Goal: Task Accomplishment & Management: Use online tool/utility

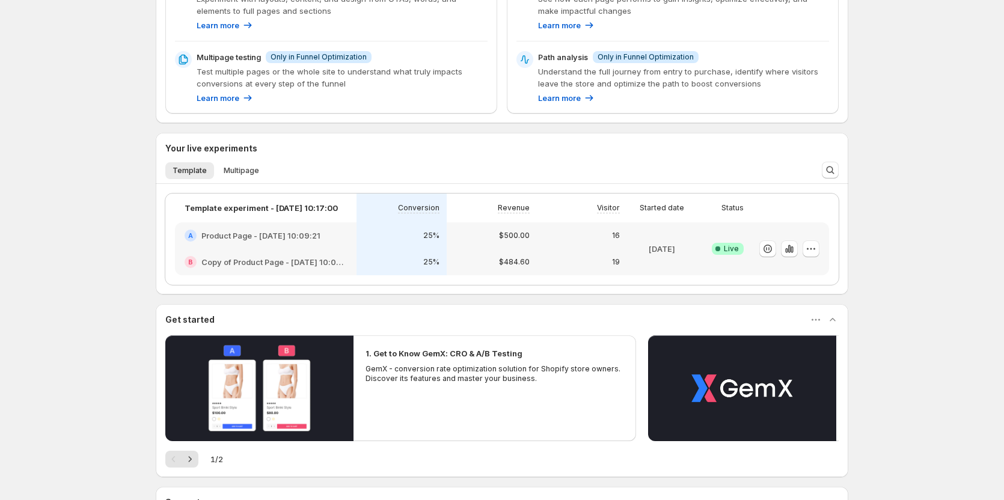
scroll to position [240, 0]
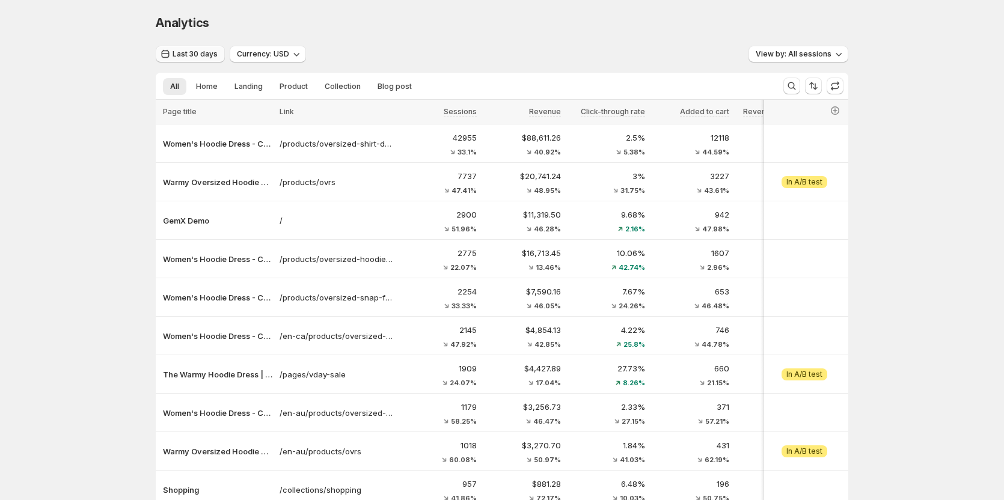
click at [209, 55] on span "Last 30 days" at bounding box center [194, 54] width 45 height 10
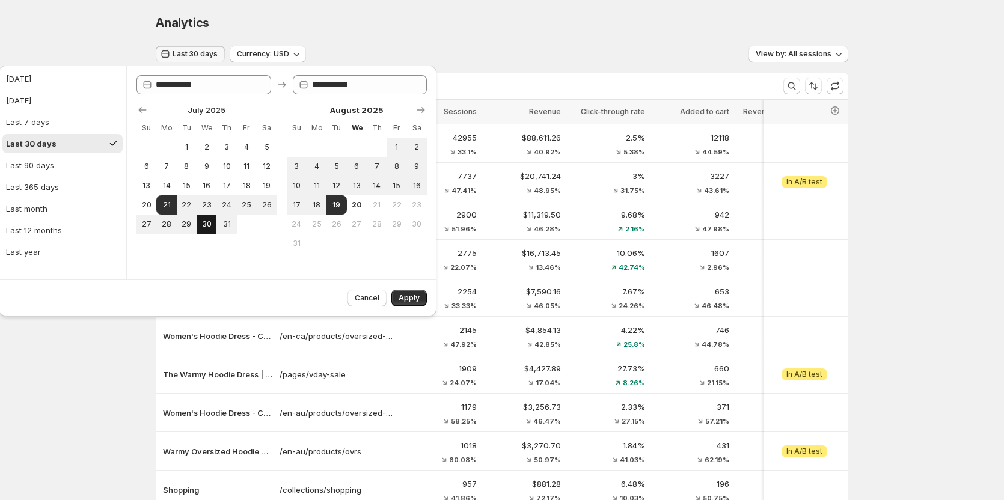
click at [208, 224] on span "30" at bounding box center [206, 224] width 10 height 10
type input "**********"
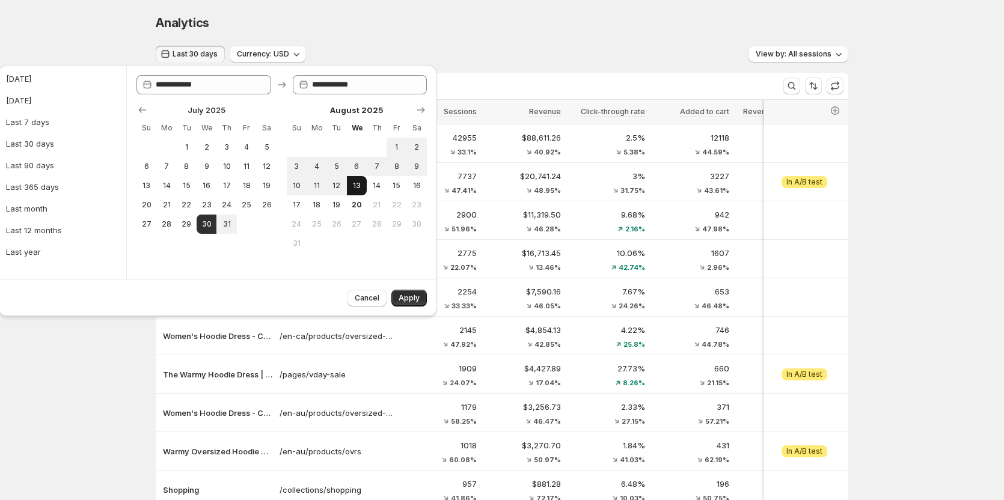
click at [358, 186] on span "13" at bounding box center [357, 186] width 10 height 10
type input "**********"
click at [409, 297] on span "Apply" at bounding box center [408, 298] width 21 height 10
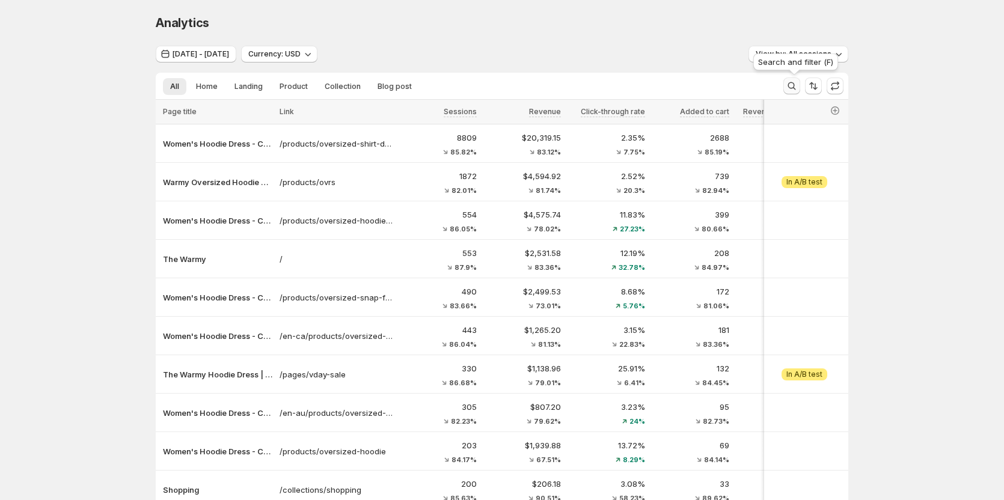
click at [792, 87] on icon "Search and filter results" at bounding box center [791, 86] width 12 height 12
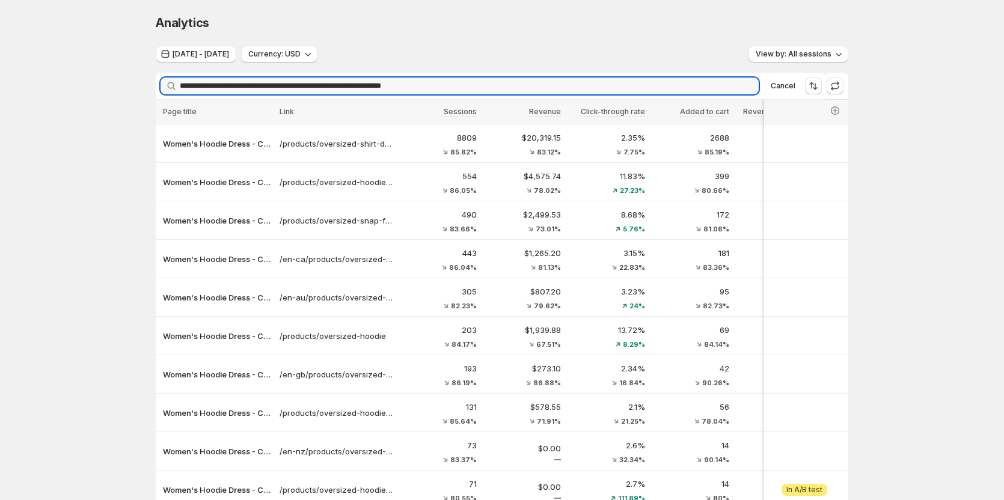
type input "**********"
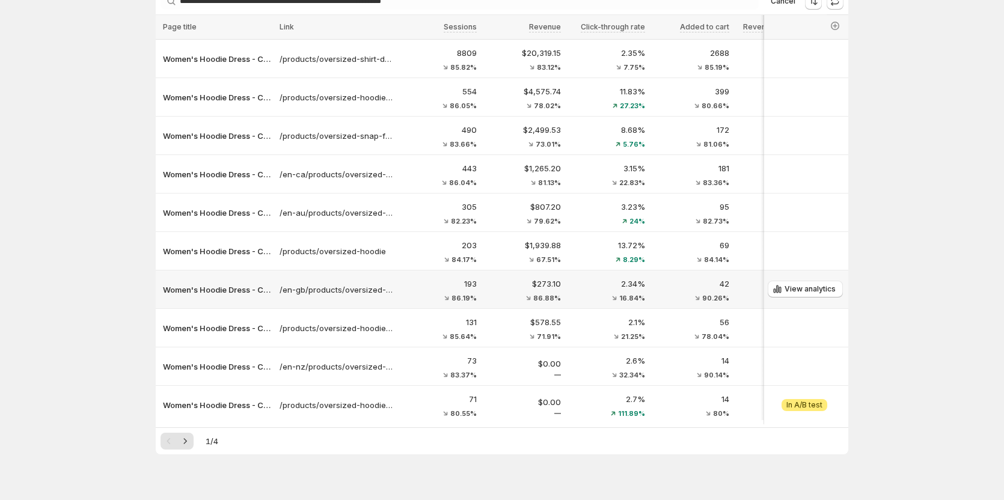
scroll to position [109, 0]
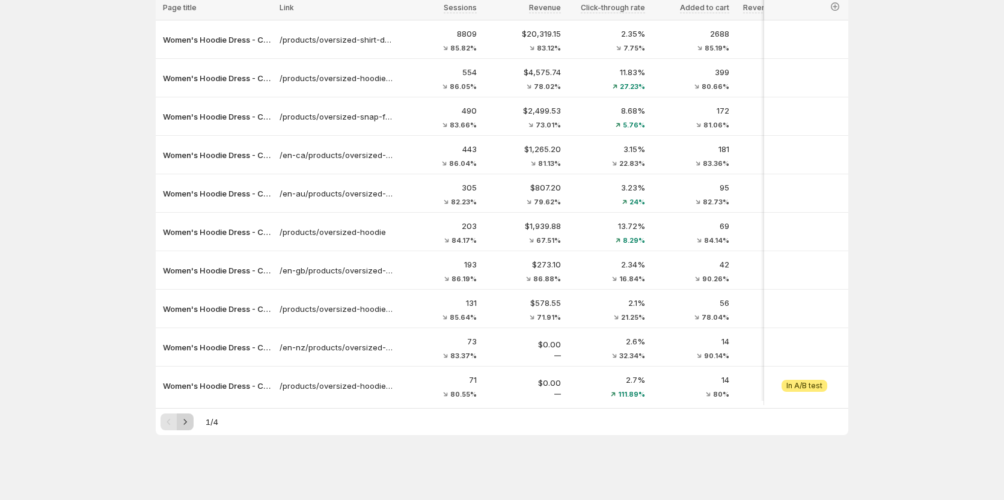
click at [187, 422] on icon "Next" at bounding box center [185, 422] width 12 height 12
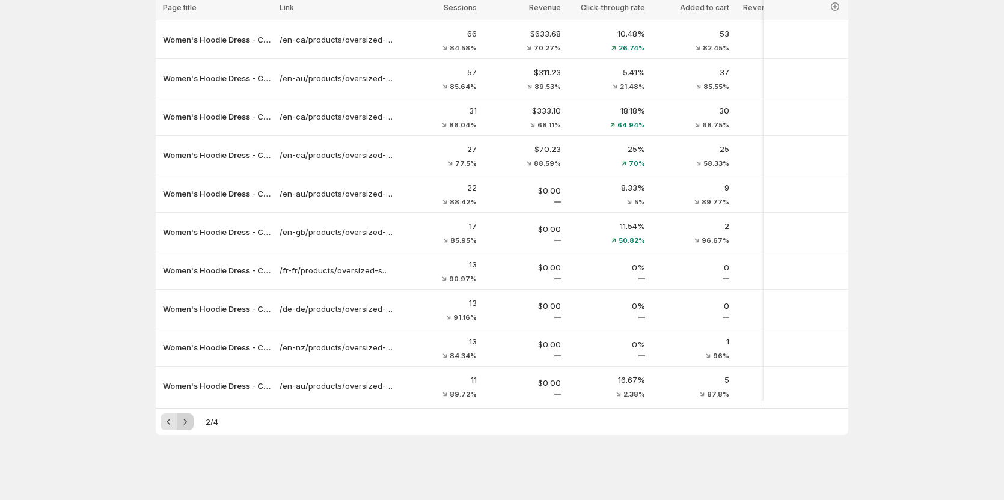
click at [187, 422] on icon "Next" at bounding box center [185, 422] width 12 height 12
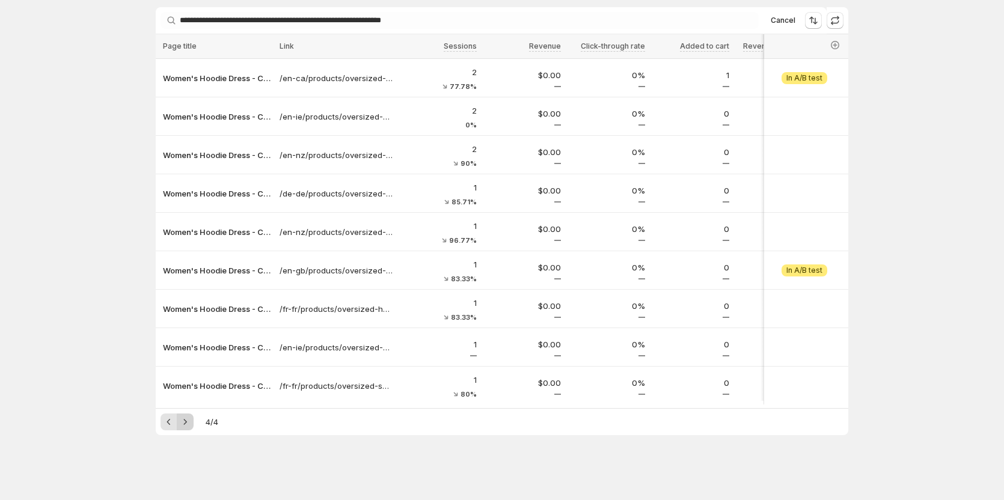
scroll to position [70, 0]
click at [170, 425] on icon "Previous" at bounding box center [169, 422] width 12 height 12
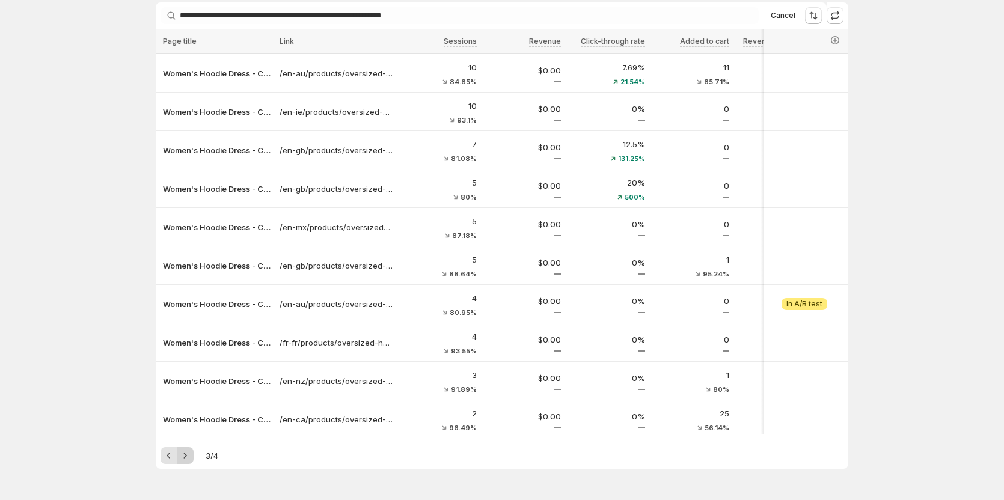
click at [191, 457] on icon "Next" at bounding box center [185, 456] width 12 height 12
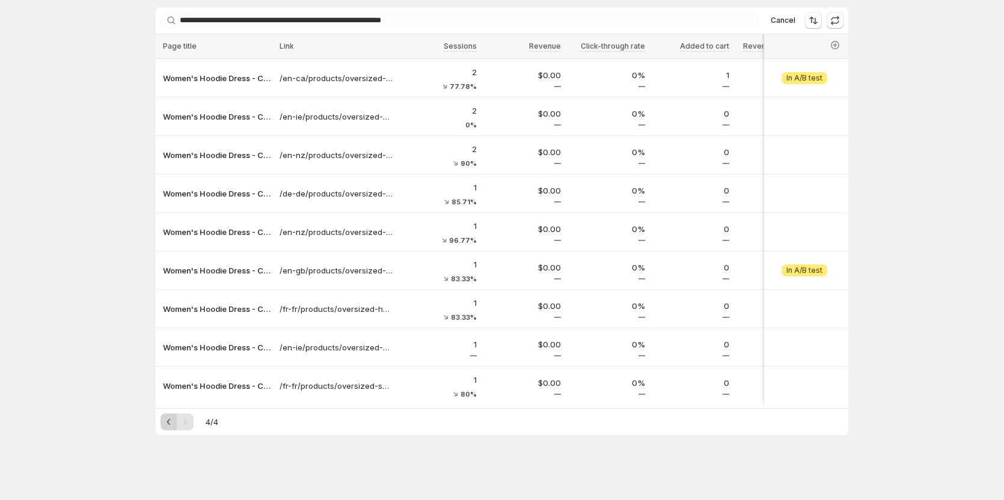
click at [175, 424] on icon "Previous" at bounding box center [169, 422] width 12 height 12
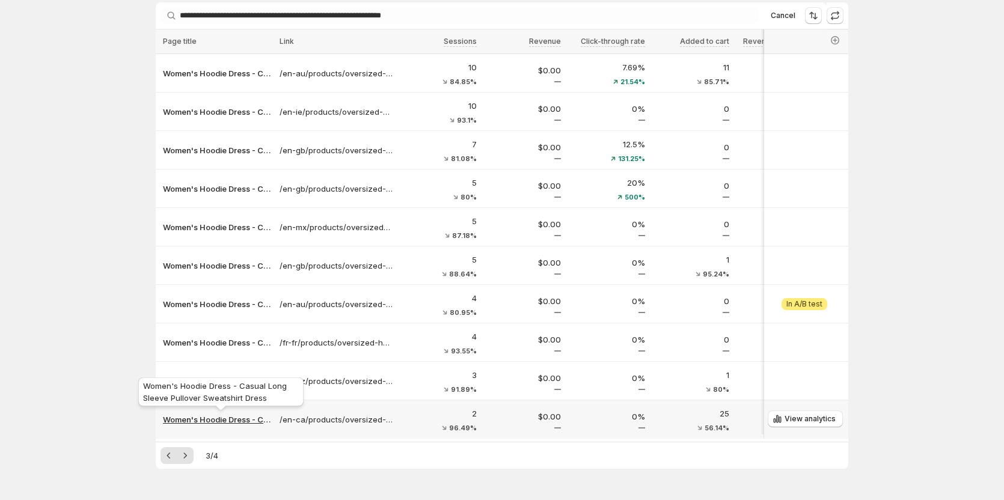
click at [176, 423] on p "Women's Hoodie Dress - Casual Long Sleeve Pullover Sweatshirt Dress" at bounding box center [217, 419] width 109 height 12
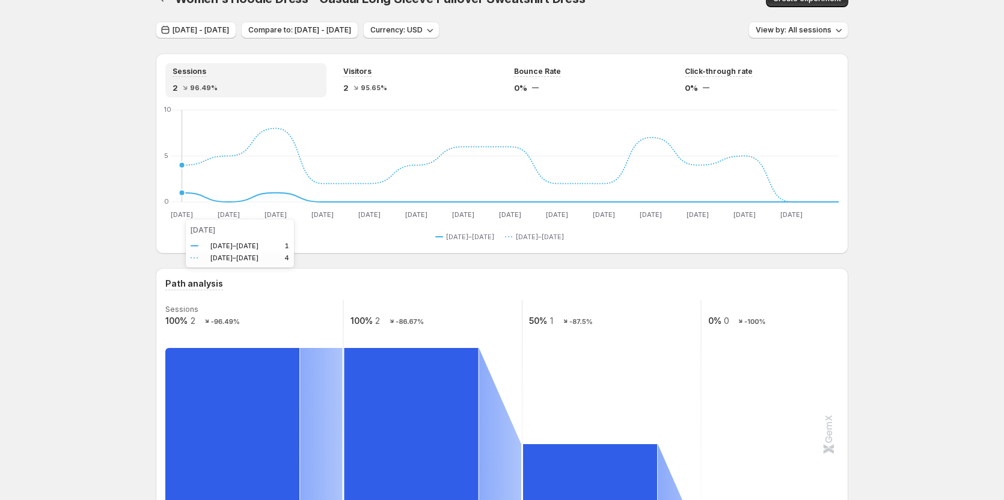
scroll to position [10, 0]
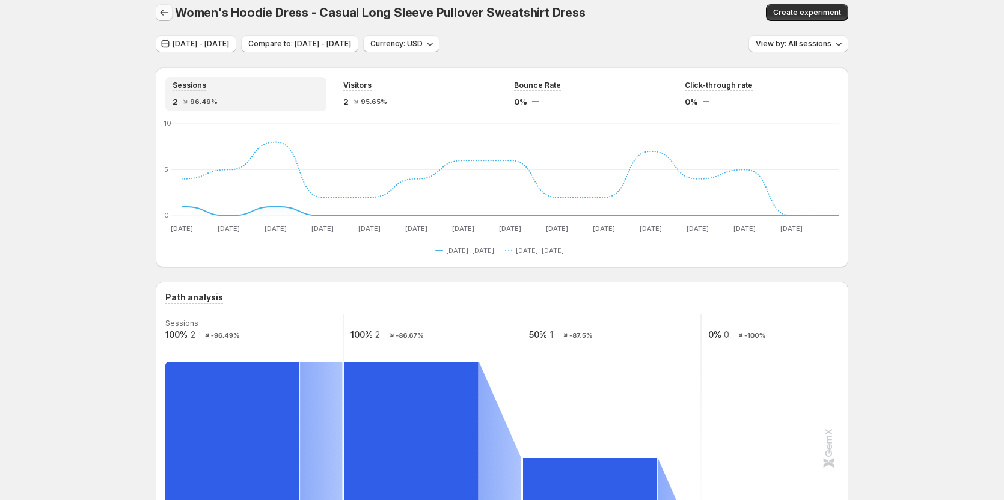
click at [168, 13] on icon "button" at bounding box center [164, 13] width 12 height 12
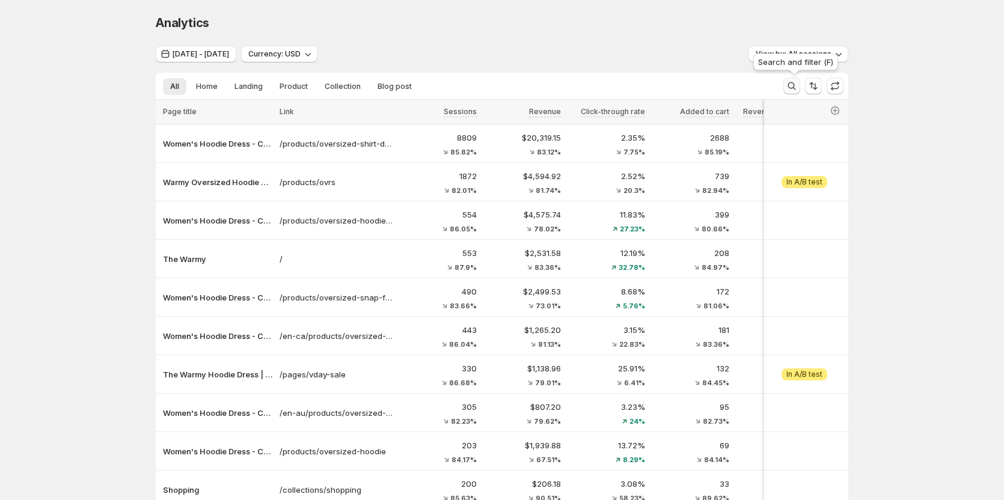
click at [796, 91] on icon "Search and filter results" at bounding box center [791, 86] width 12 height 12
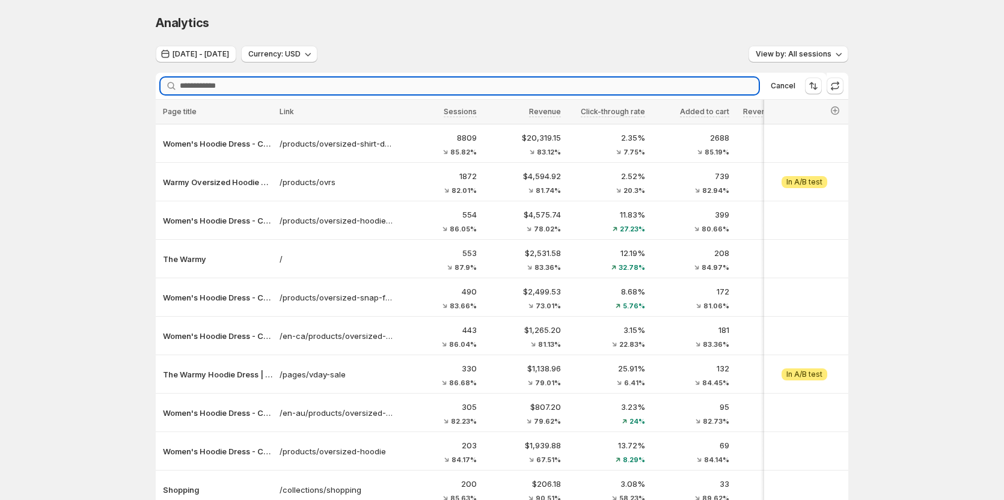
click at [395, 91] on input "Searching..." at bounding box center [469, 86] width 579 height 17
click at [264, 81] on input "Searching..." at bounding box center [469, 86] width 579 height 17
paste input "**********"
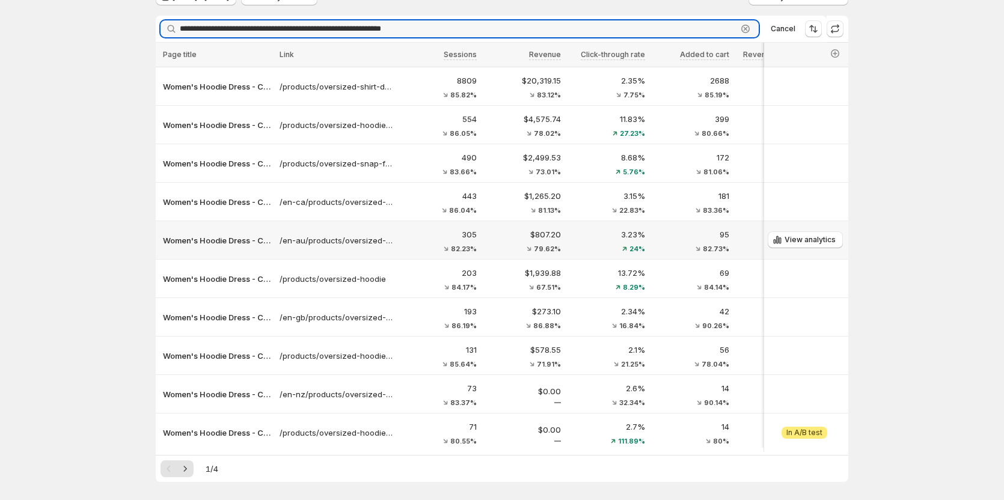
scroll to position [109, 0]
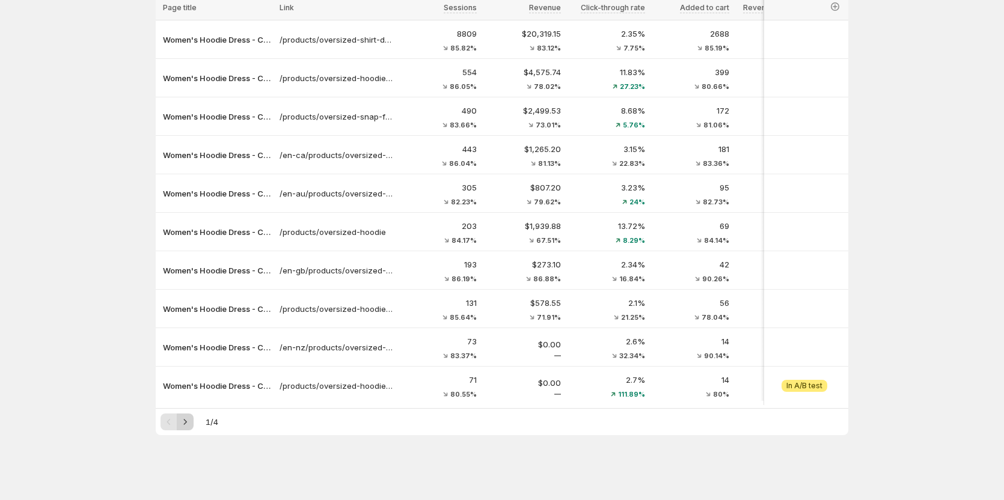
type input "**********"
click at [191, 421] on icon "Next" at bounding box center [185, 422] width 12 height 12
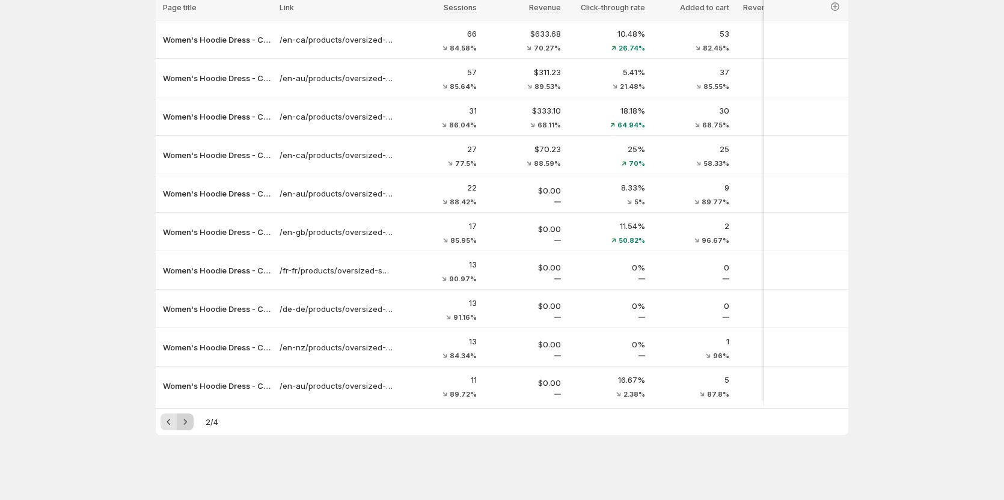
click at [191, 421] on icon "Next" at bounding box center [185, 422] width 12 height 12
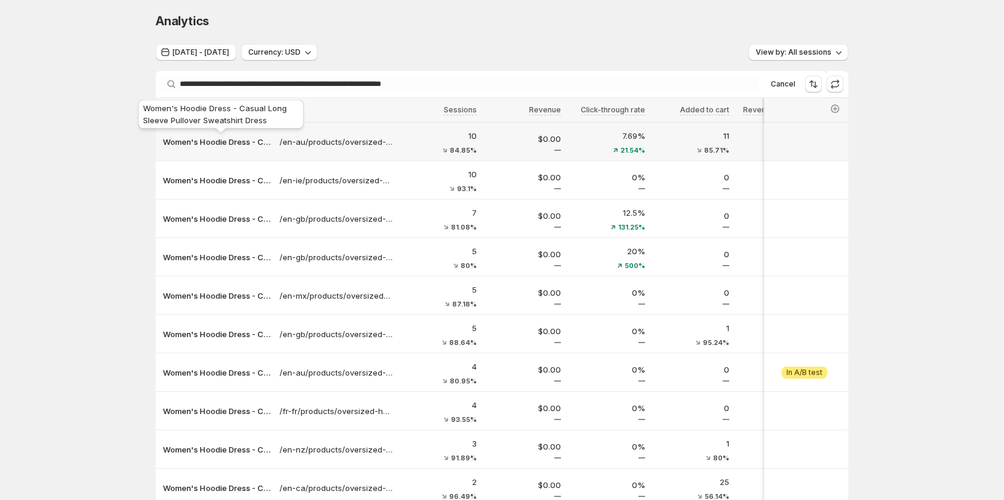
scroll to position [0, 0]
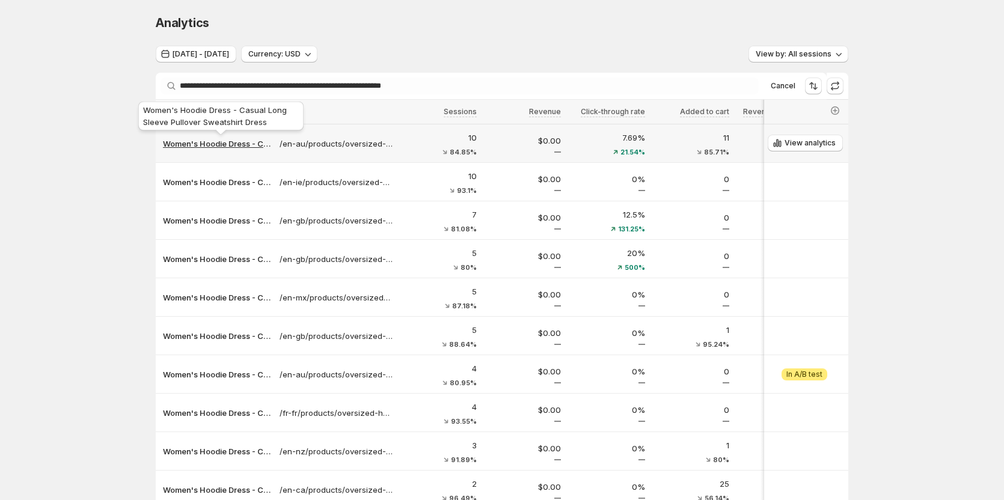
click at [240, 142] on p "Women's Hoodie Dress - Casual Long Sleeve Pullover Sweatshirt Dress" at bounding box center [217, 144] width 109 height 12
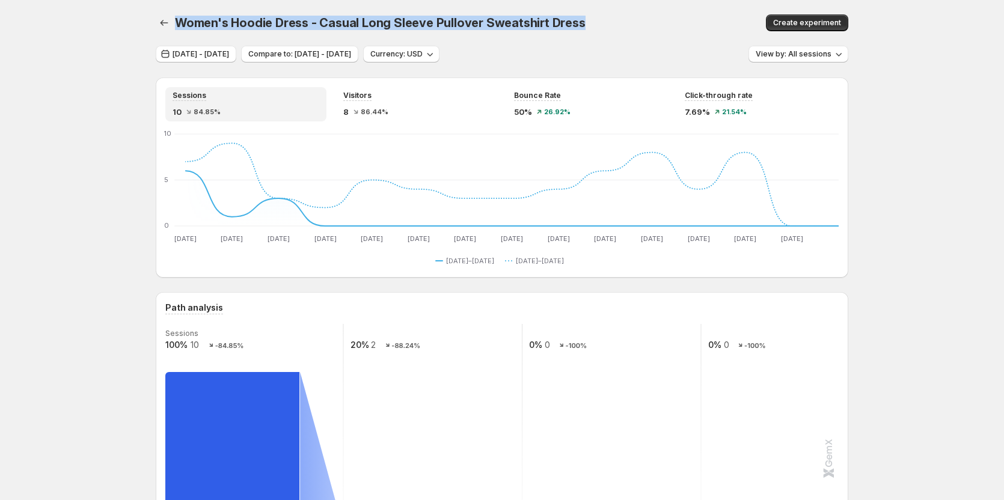
drag, startPoint x: 178, startPoint y: 18, endPoint x: 586, endPoint y: 20, distance: 407.4
click at [586, 20] on div "Women's Hoodie Dress - Casual Long Sleeve Pullover Sweatshirt Dress" at bounding box center [423, 22] width 496 height 17
copy span "Women's Hoodie Dress - Casual Long Sleeve Pullover Sweatshirt Dress"
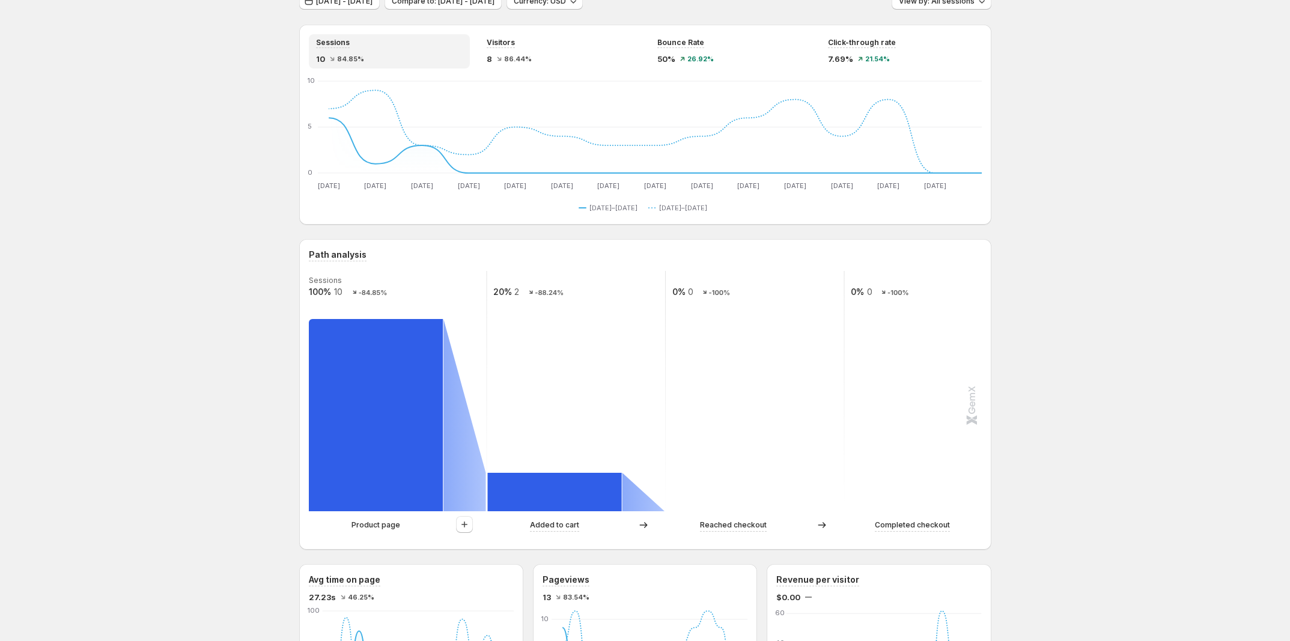
scroll to position [150, 0]
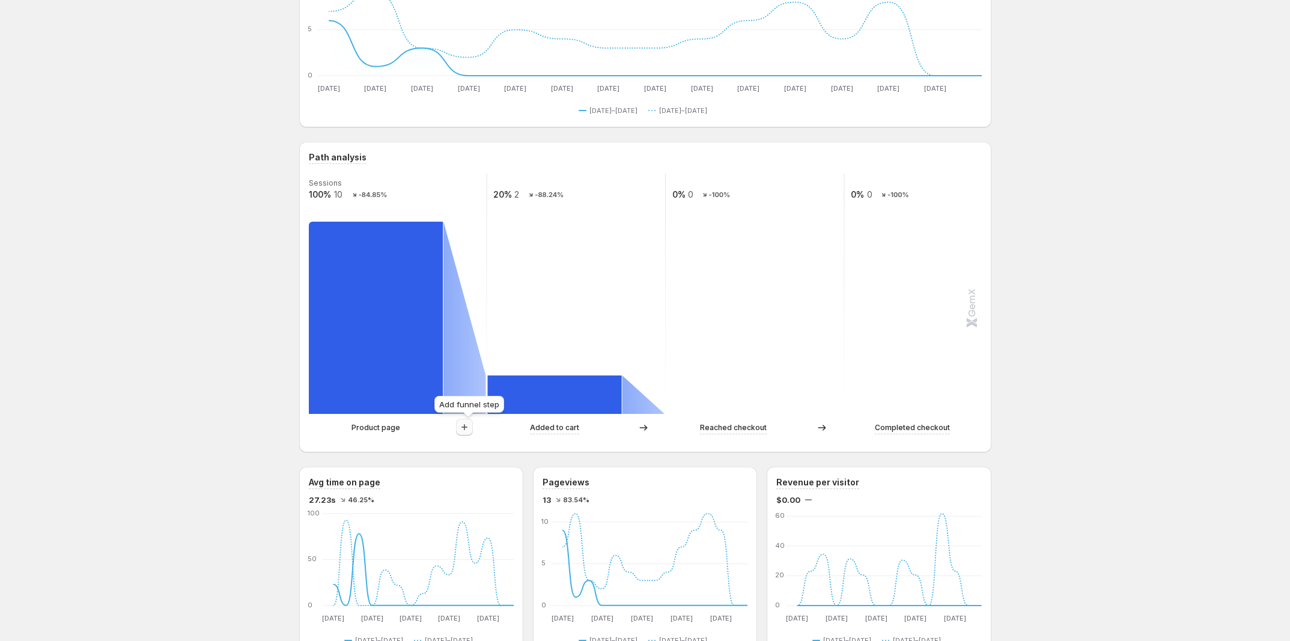
click at [462, 433] on icon "button" at bounding box center [465, 427] width 12 height 12
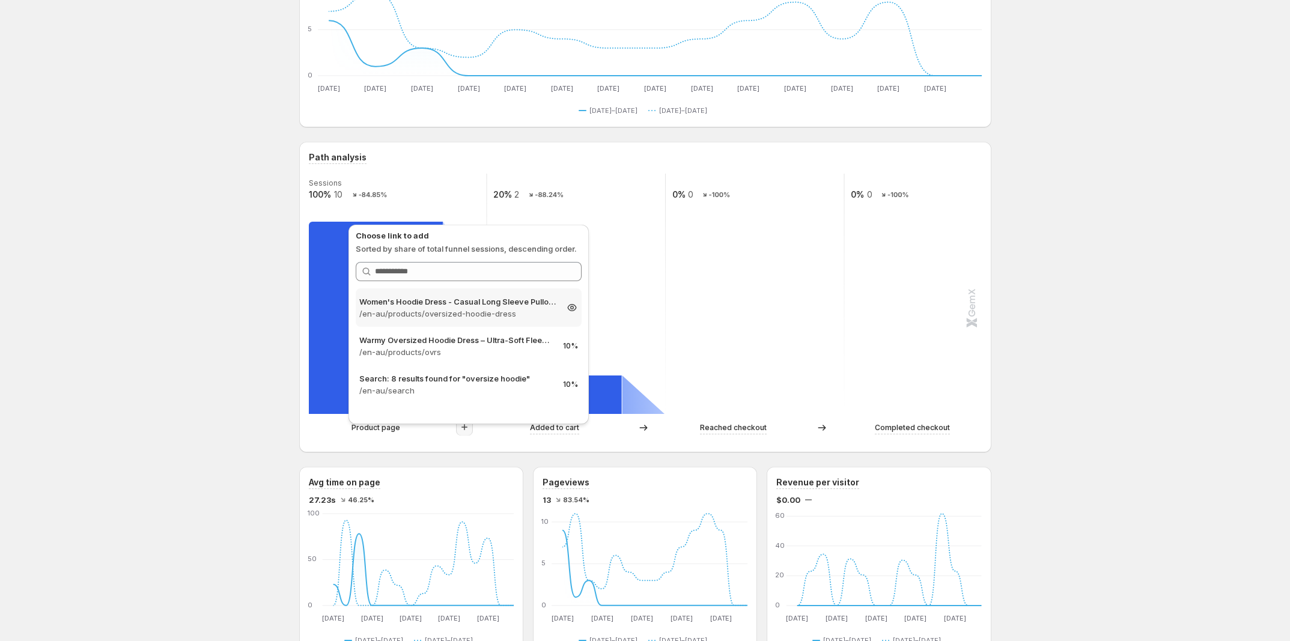
click at [497, 308] on p "/en-au/products/oversized-hoodie-dress" at bounding box center [457, 314] width 197 height 12
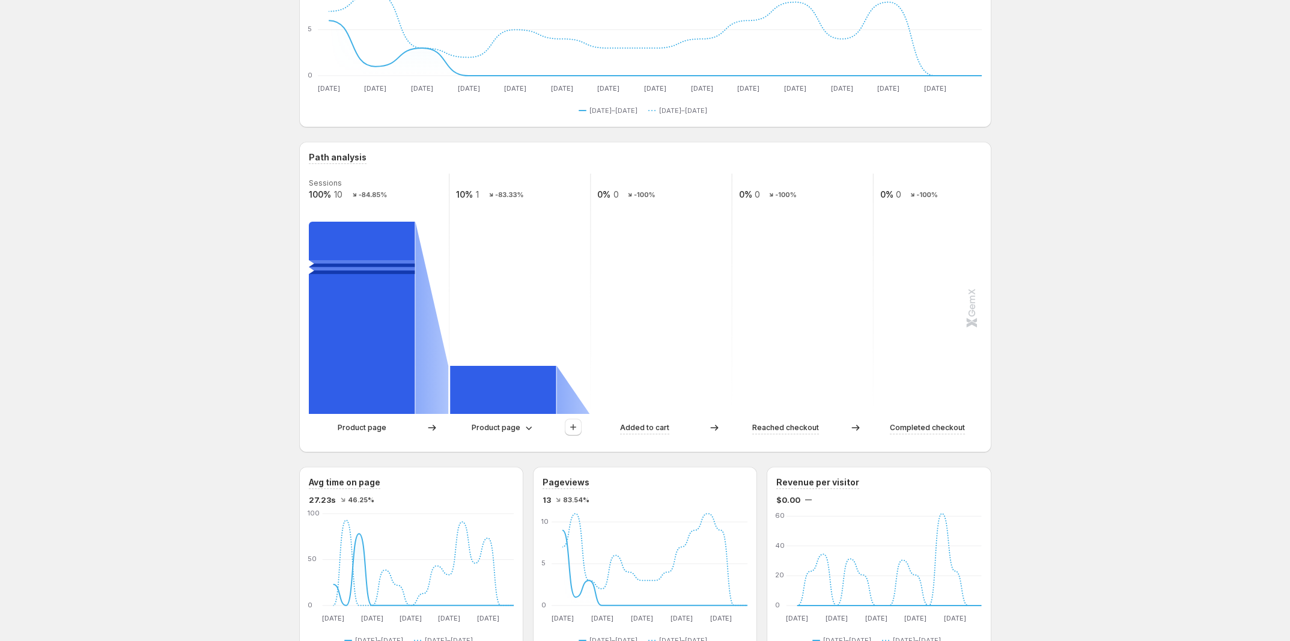
click at [490, 437] on div "Product page" at bounding box center [520, 428] width 140 height 18
click at [494, 430] on p "Product page" at bounding box center [496, 428] width 49 height 12
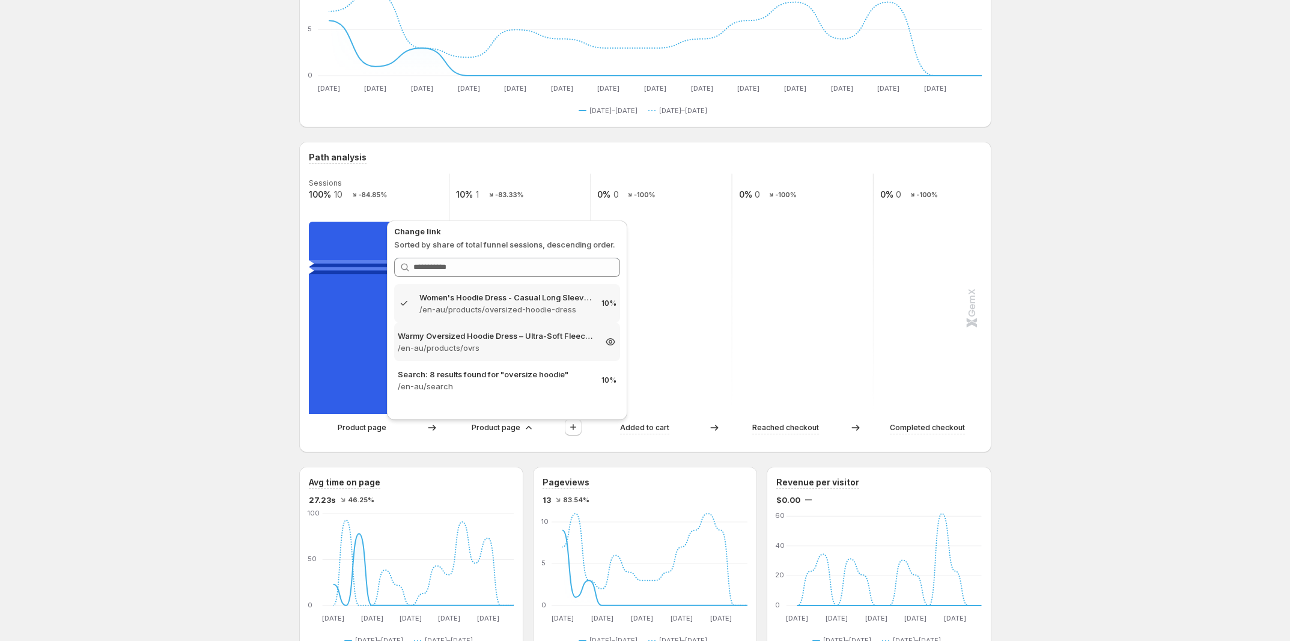
click at [503, 346] on p "/en-au/products/ovrs" at bounding box center [496, 348] width 197 height 12
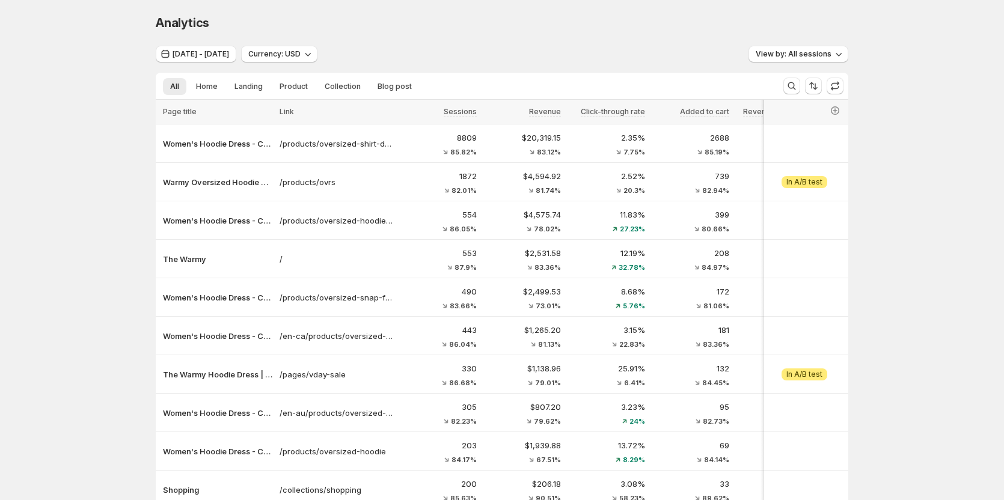
click at [93, 145] on div "Analytics. This page is ready Analytics Jul 30, 2025 - Aug 13, 2025 Currency: U…" at bounding box center [502, 302] width 1004 height 604
click at [776, 53] on span "View by: All sessions" at bounding box center [793, 54] width 76 height 10
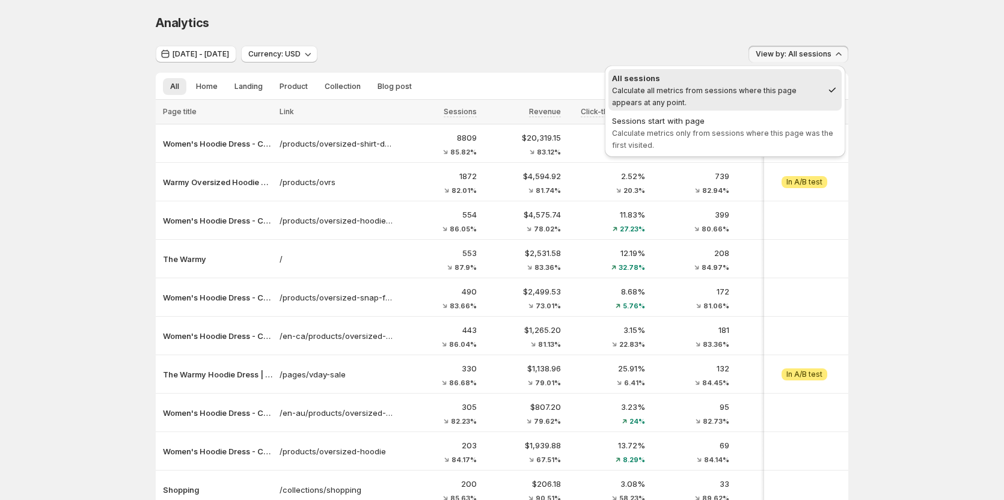
drag, startPoint x: 609, startPoint y: 118, endPoint x: 621, endPoint y: 109, distance: 14.7
click at [593, 118] on div "Analytics. This page is ready Analytics Jul 30, 2025 - Aug 13, 2025 Currency: U…" at bounding box center [502, 302] width 1004 height 604
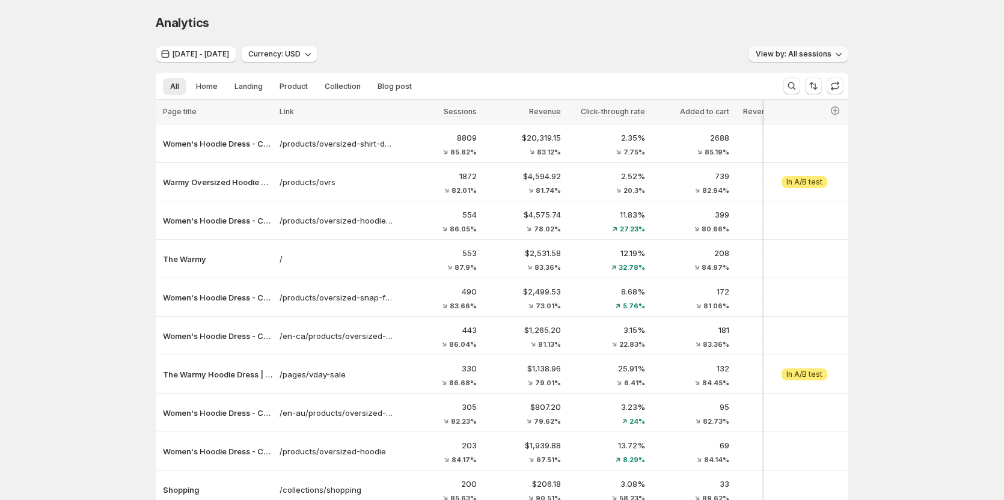
click at [788, 50] on span "View by: All sessions" at bounding box center [793, 54] width 76 height 10
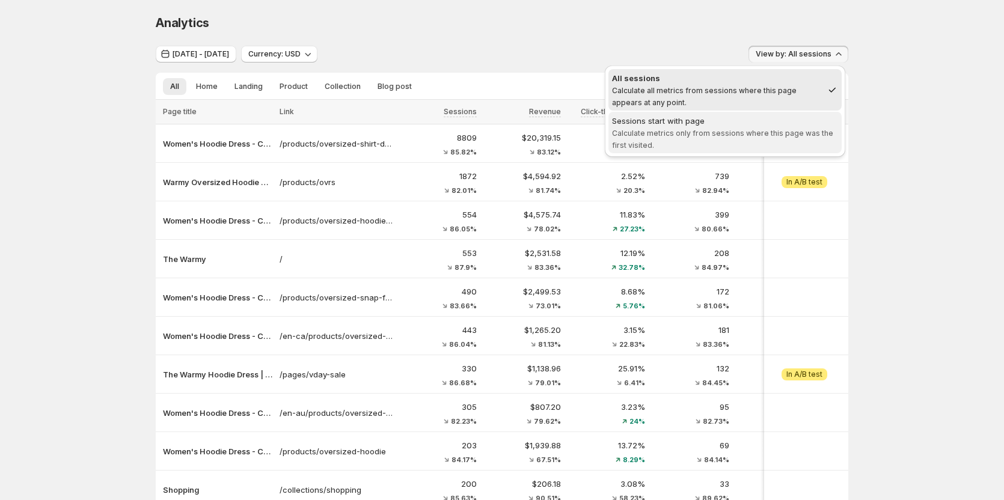
click at [712, 132] on span "Calculate metrics only from sessions where this page was the first visited." at bounding box center [722, 139] width 221 height 21
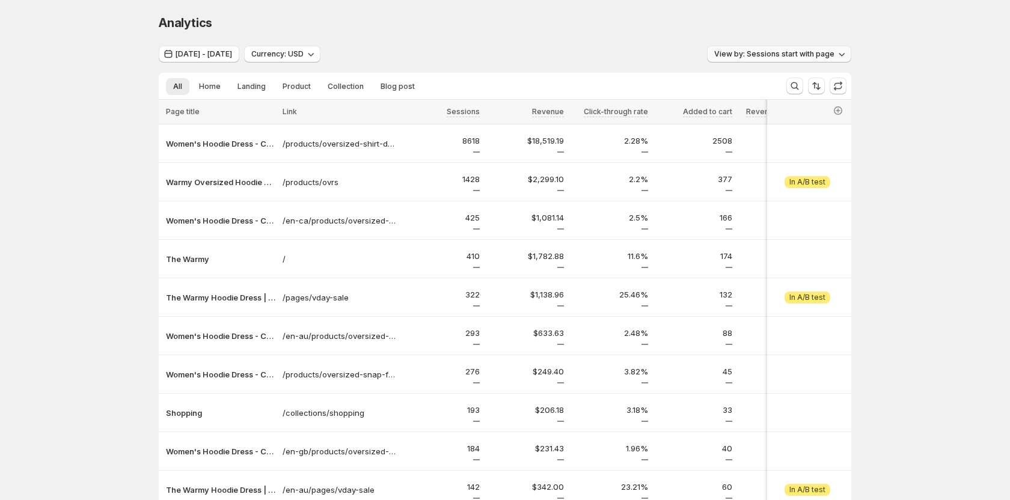
drag, startPoint x: 739, startPoint y: 38, endPoint x: 806, endPoint y: 53, distance: 69.7
click at [806, 53] on div "Analytics. This page is ready Analytics Jul 30, 2025 - Aug 13, 2025 Currency: U…" at bounding box center [504, 300] width 721 height 601
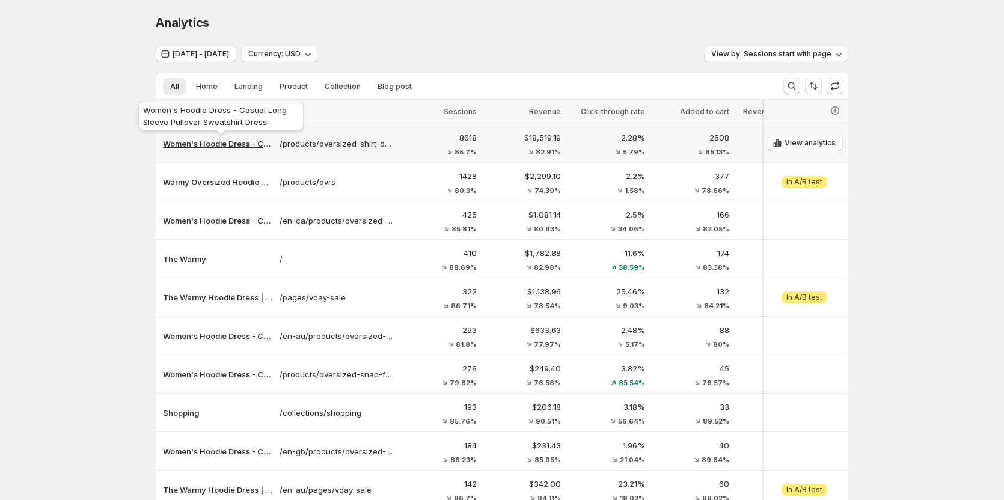
click at [239, 142] on p "Women's Hoodie Dress - Casual Long Sleeve Pullover Sweatshirt Dress" at bounding box center [217, 144] width 109 height 12
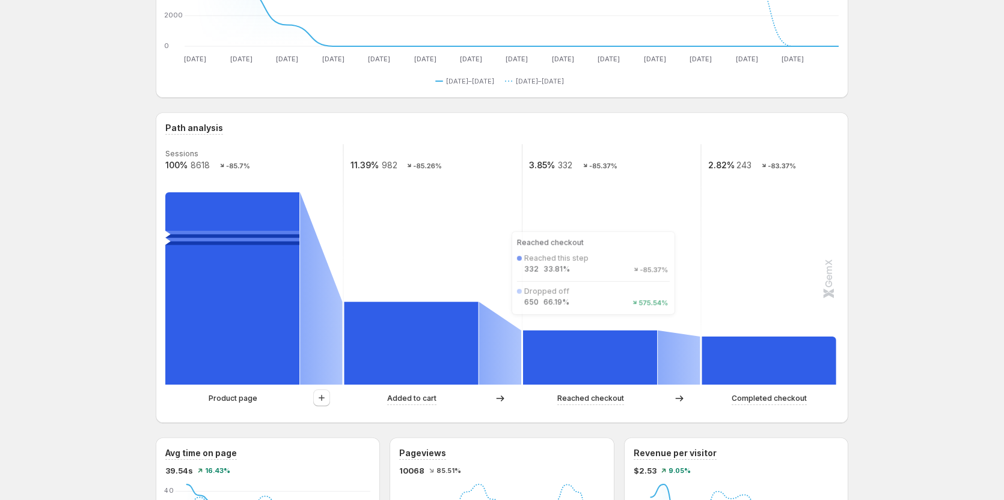
scroll to position [180, 0]
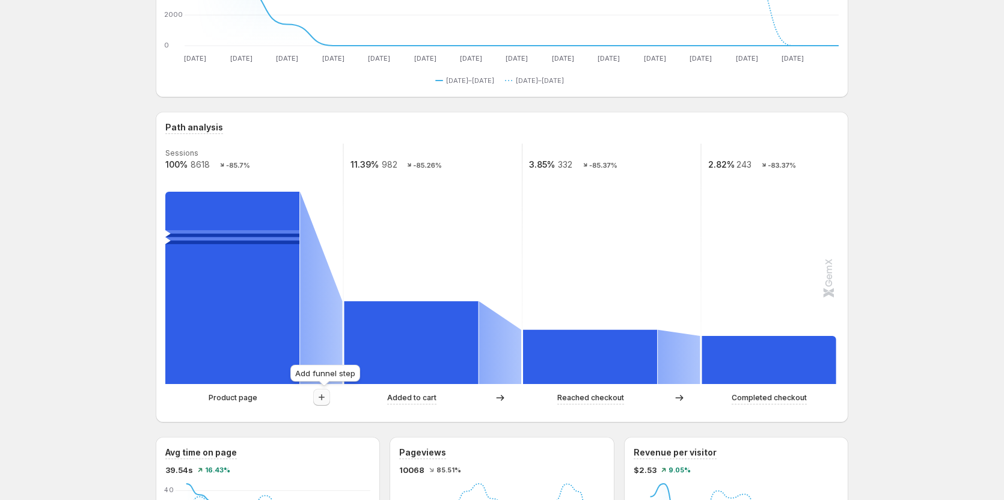
click at [324, 393] on icon "button" at bounding box center [321, 397] width 12 height 12
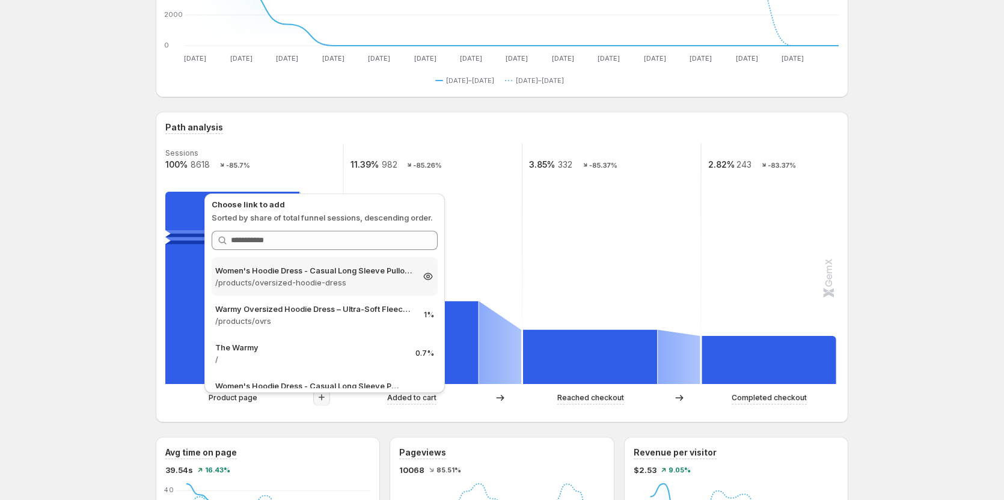
click at [346, 295] on div "Women's Hoodie Dress - Casual Long Sleeve Pullover Sweatshirt Dress /products/o…" at bounding box center [325, 276] width 226 height 38
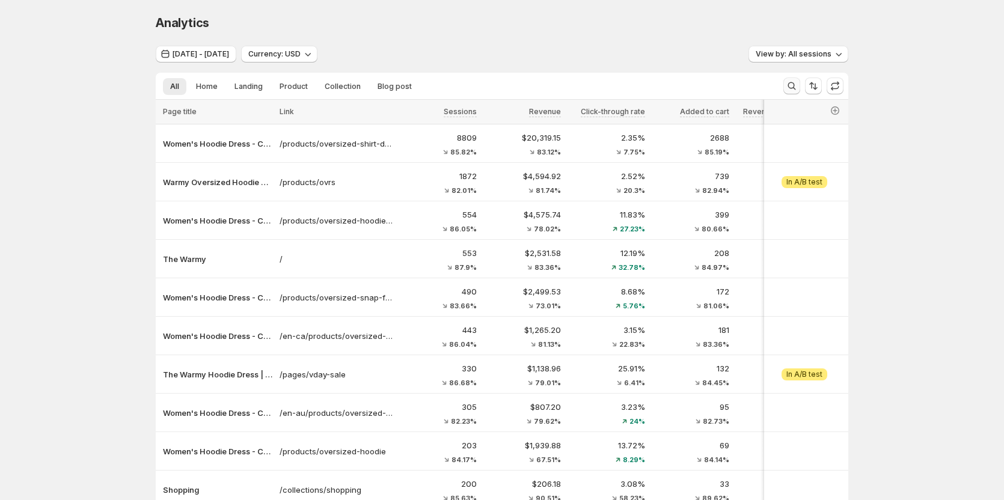
click at [788, 82] on icon "Search and filter results" at bounding box center [791, 86] width 12 height 12
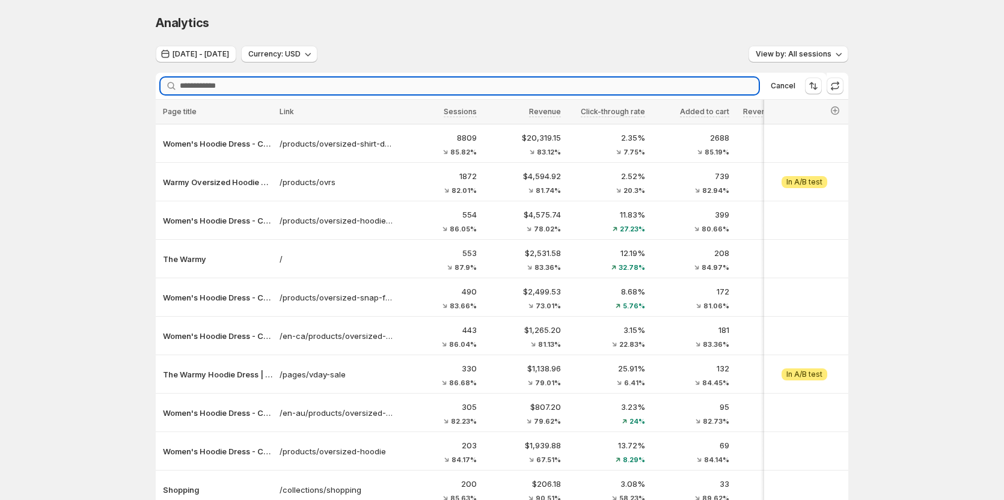
click at [567, 92] on input "Searching..." at bounding box center [469, 86] width 579 height 17
paste input "**********"
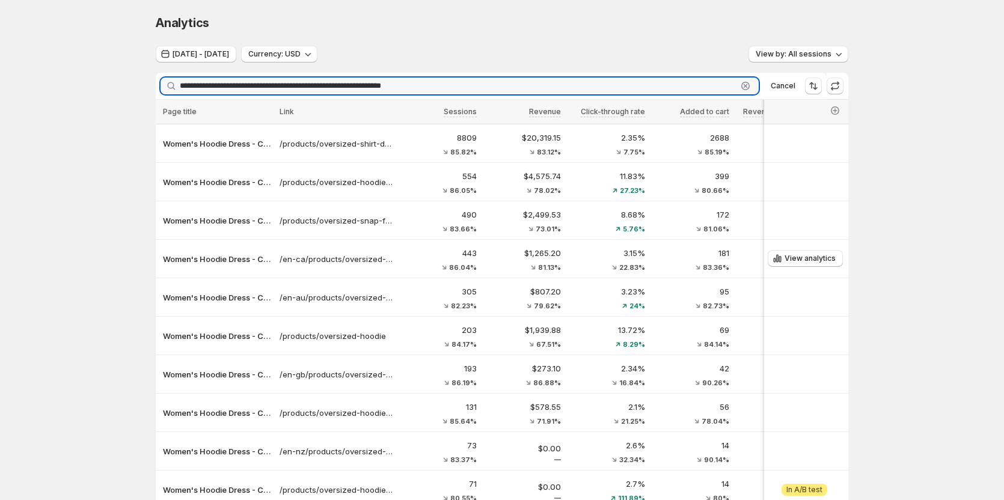
type input "**********"
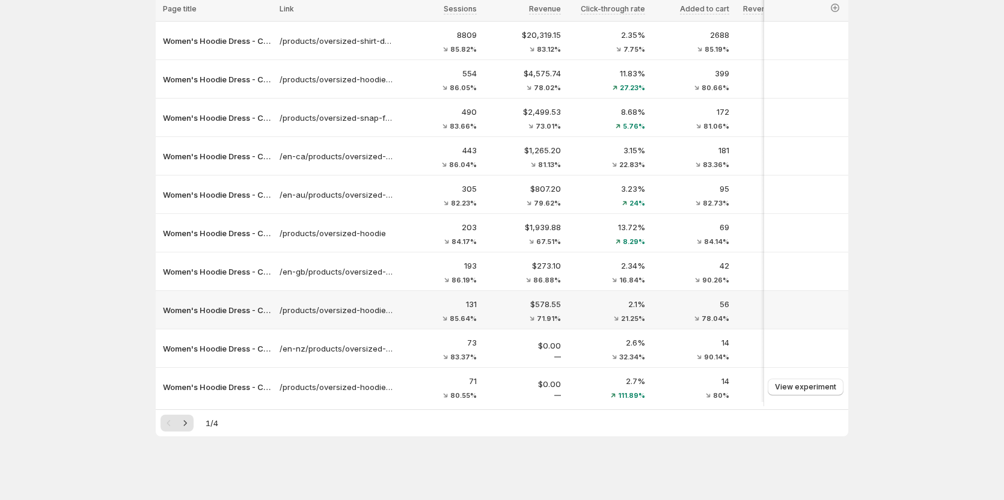
scroll to position [109, 0]
click at [187, 425] on icon "Next" at bounding box center [185, 422] width 12 height 12
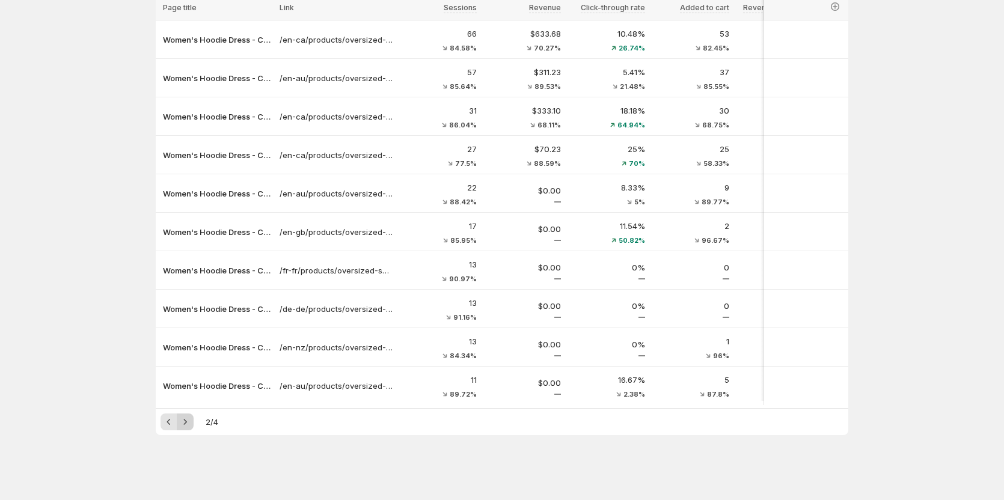
click at [187, 425] on icon "Next" at bounding box center [185, 422] width 12 height 12
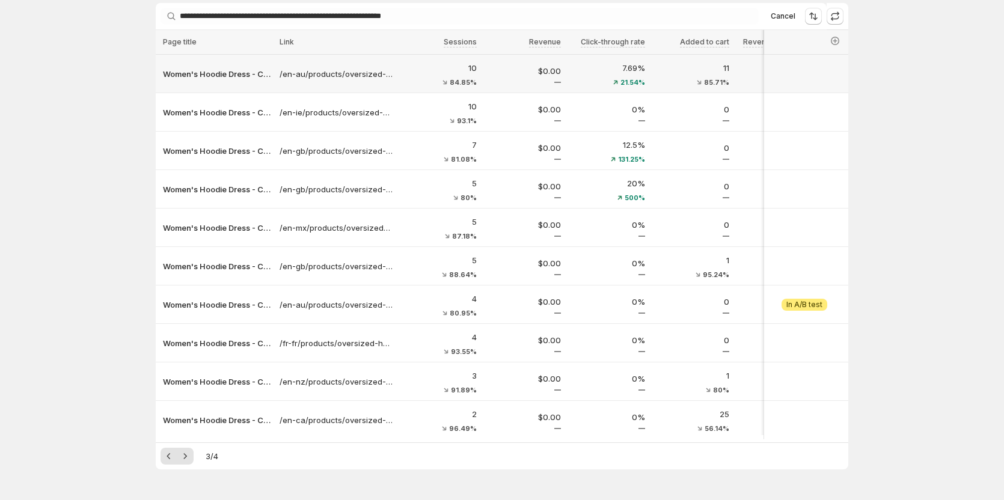
scroll to position [49, 0]
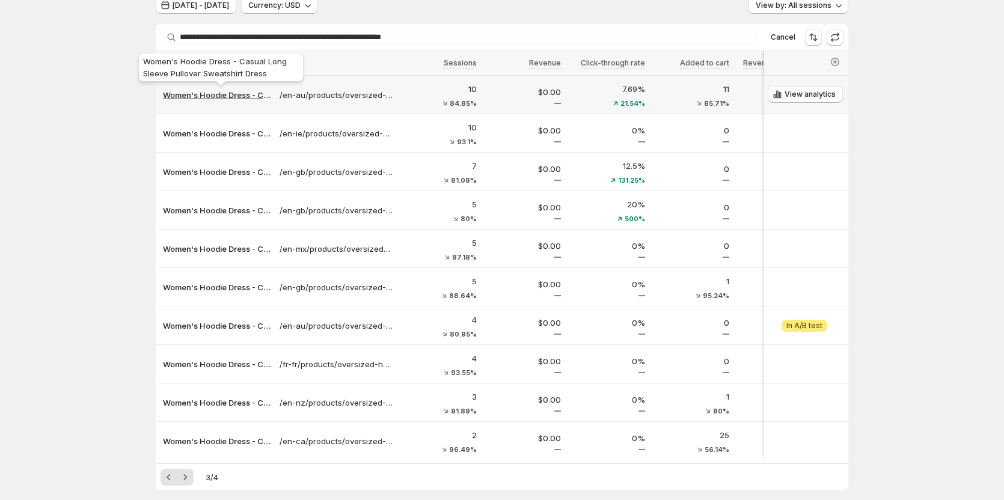
click at [223, 96] on p "Women's Hoodie Dress - Casual Long Sleeve Pullover Sweatshirt Dress" at bounding box center [217, 95] width 109 height 12
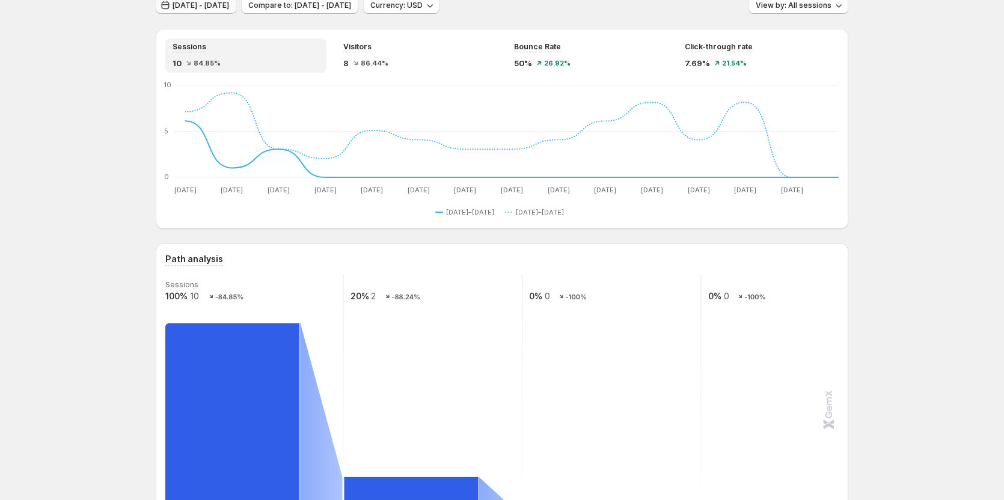
click at [220, 4] on span "Jul 30, 2025 - Aug 13, 2025" at bounding box center [200, 6] width 56 height 10
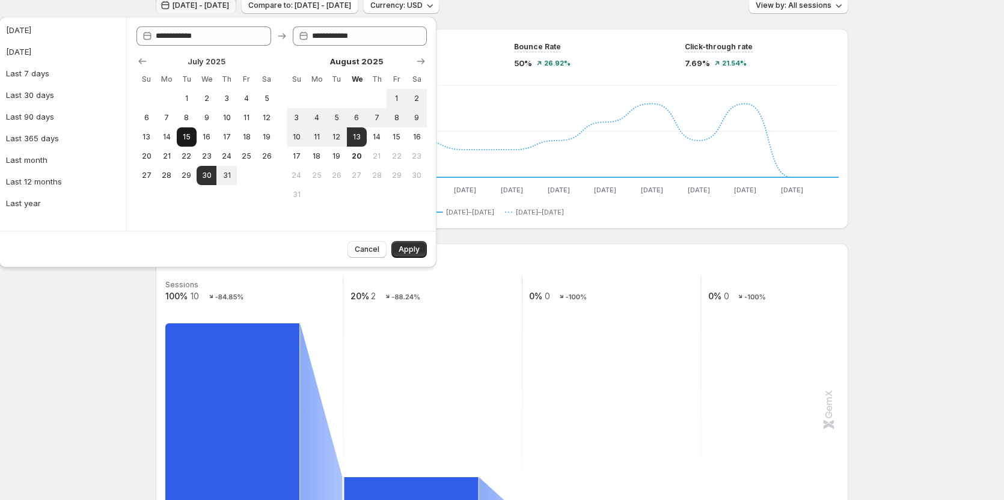
click at [189, 135] on span "15" at bounding box center [186, 137] width 10 height 10
type input "**********"
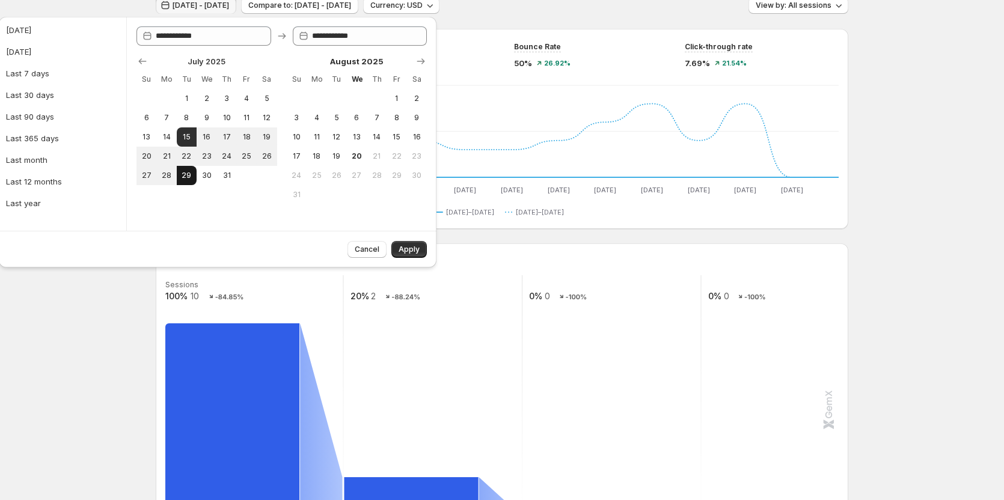
click at [187, 172] on span "29" at bounding box center [186, 176] width 10 height 10
type input "**********"
click at [404, 247] on span "Apply" at bounding box center [408, 250] width 21 height 10
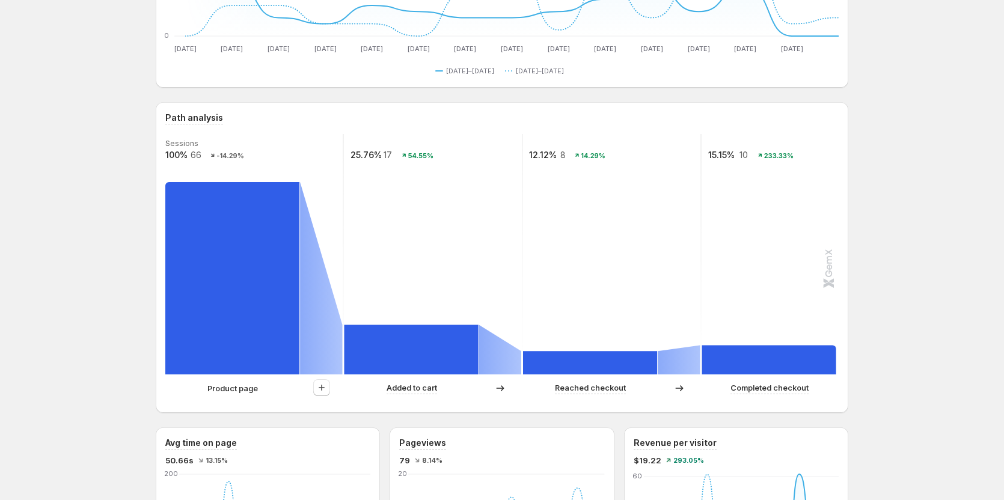
scroll to position [180, 0]
